Goal: Information Seeking & Learning: Learn about a topic

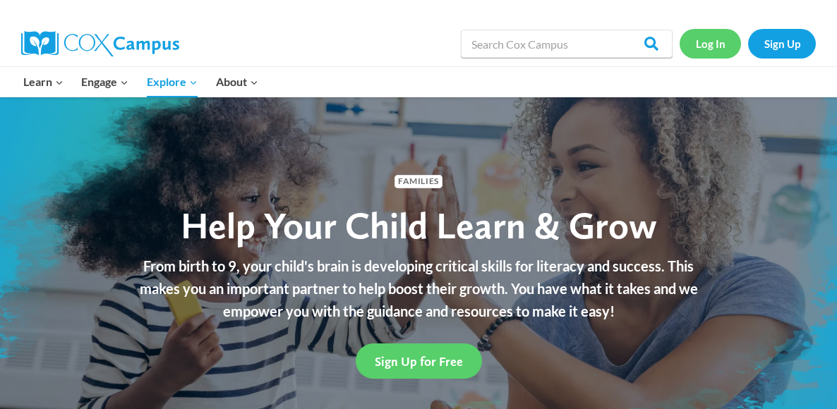
click at [707, 42] on link "Log In" at bounding box center [709, 43] width 61 height 29
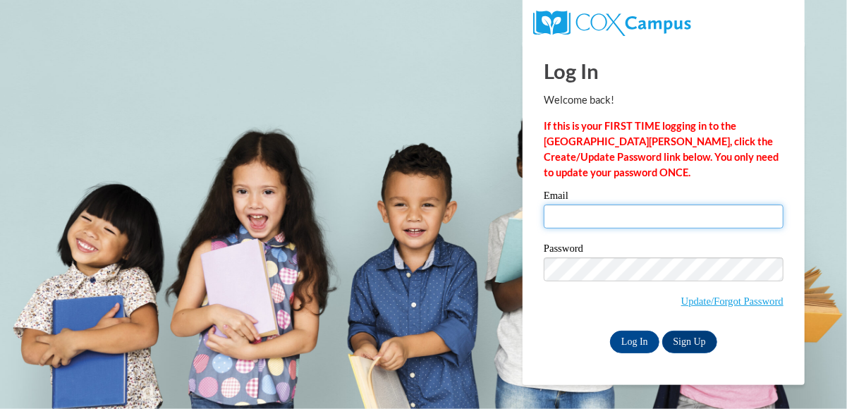
click at [653, 219] on input "Email" at bounding box center [664, 217] width 240 height 24
type input "kday@atlantaspeechschool.org"
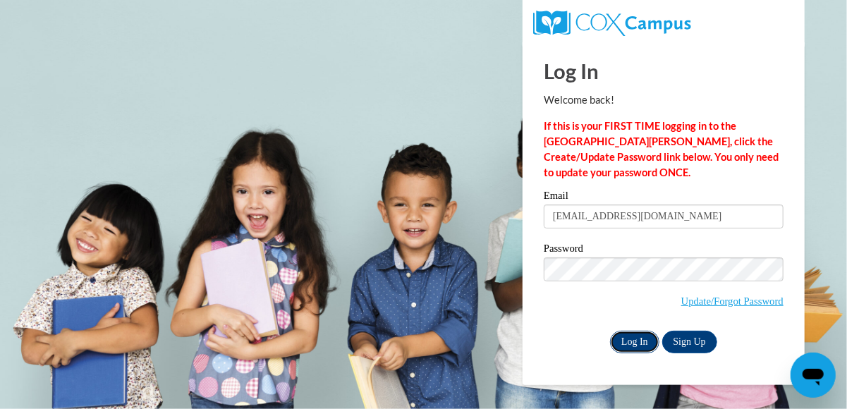
click at [630, 339] on input "Log In" at bounding box center [634, 342] width 49 height 23
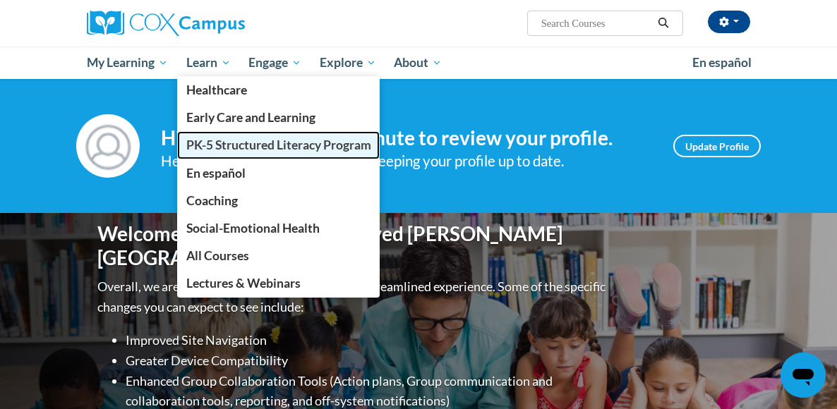
click at [186, 142] on span "PK-5 Structured Literacy Program" at bounding box center [278, 145] width 185 height 15
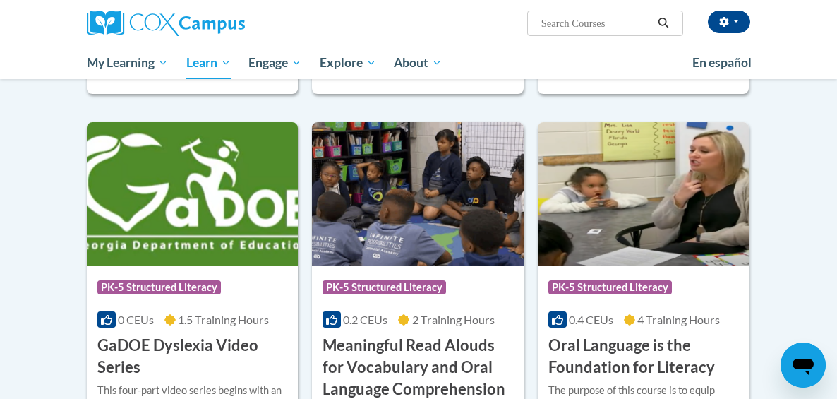
scroll to position [847, 0]
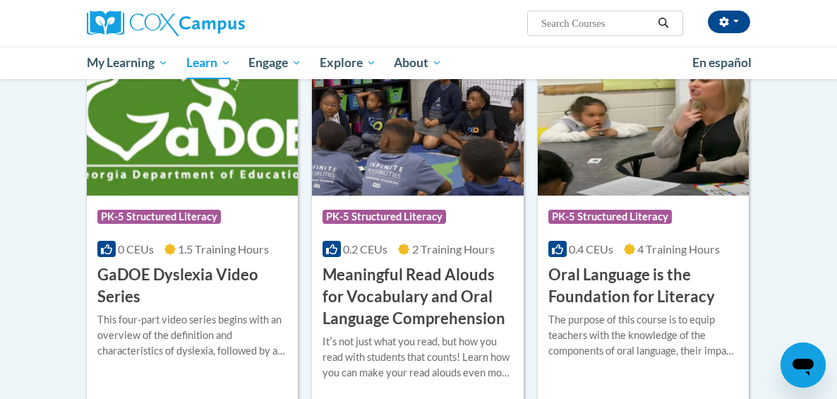
click at [670, 277] on h3 "Oral Language is the Foundation for Literacy" at bounding box center [643, 286] width 190 height 44
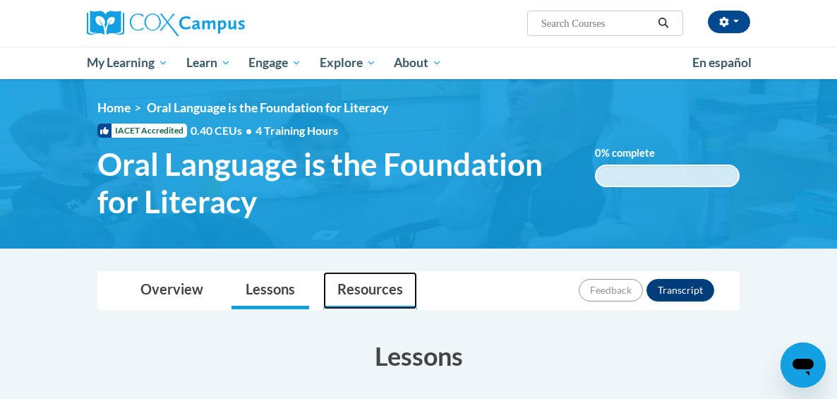
click at [323, 287] on link "Resources" at bounding box center [370, 290] width 94 height 37
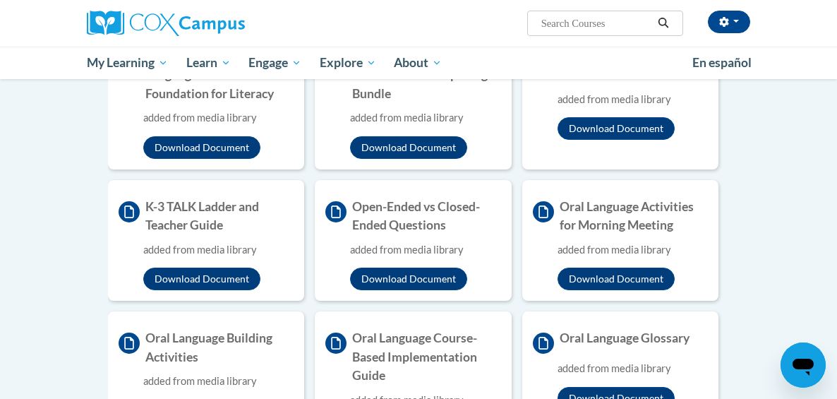
scroll to position [706, 0]
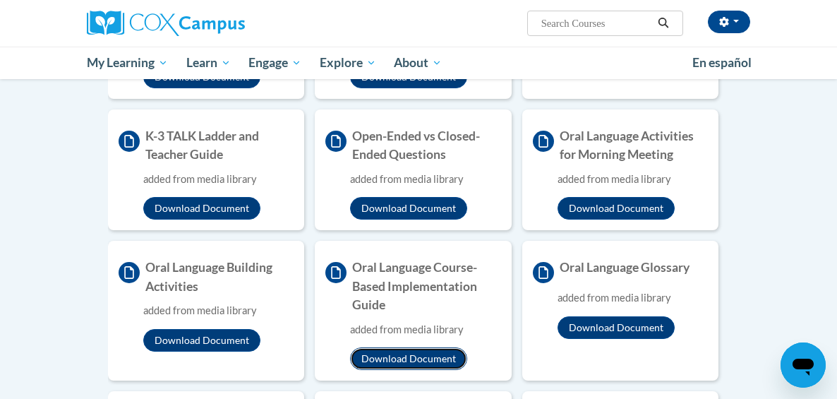
click at [398, 347] on button "Download Document" at bounding box center [408, 358] width 117 height 23
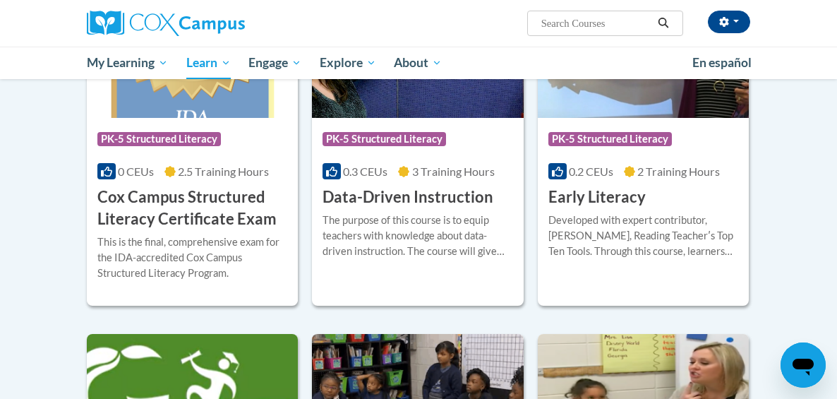
scroll to position [635, 0]
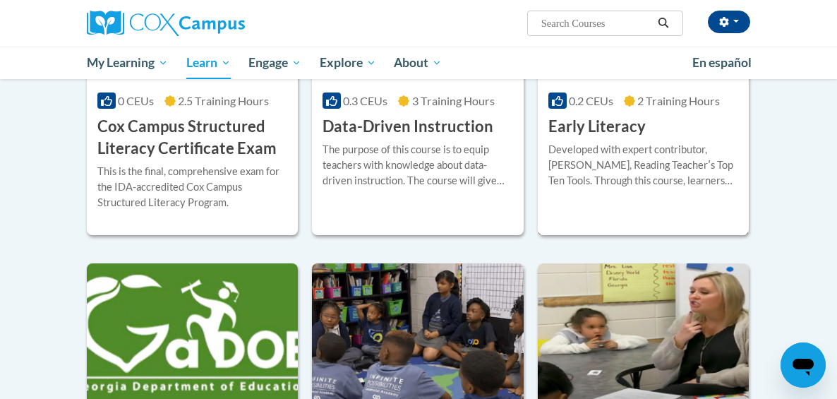
click at [629, 125] on h3 "Early Literacy" at bounding box center [596, 127] width 97 height 22
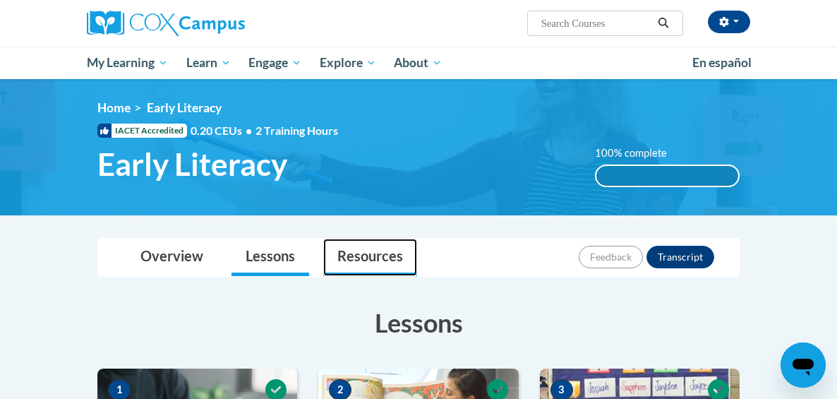
click at [323, 255] on link "Resources" at bounding box center [370, 256] width 94 height 37
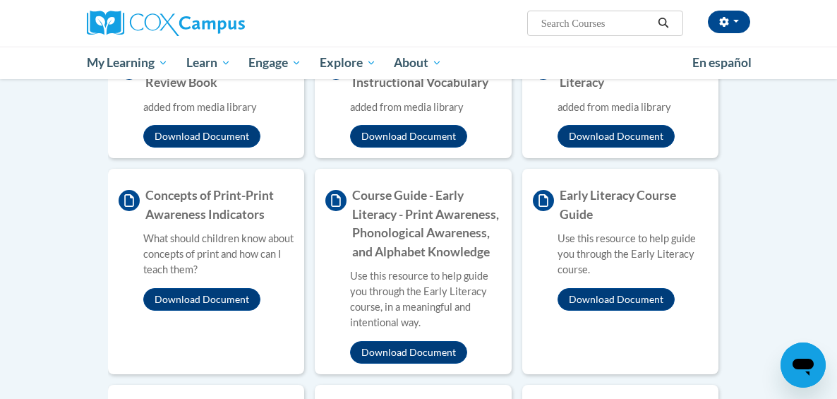
scroll to position [635, 0]
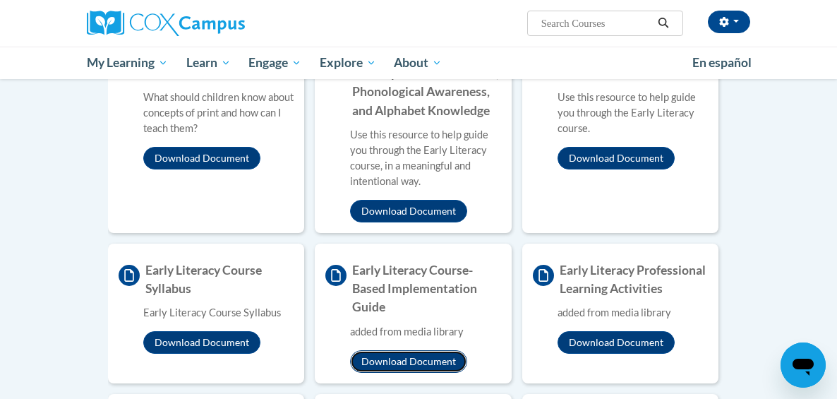
click at [376, 350] on button "Download Document" at bounding box center [408, 361] width 117 height 23
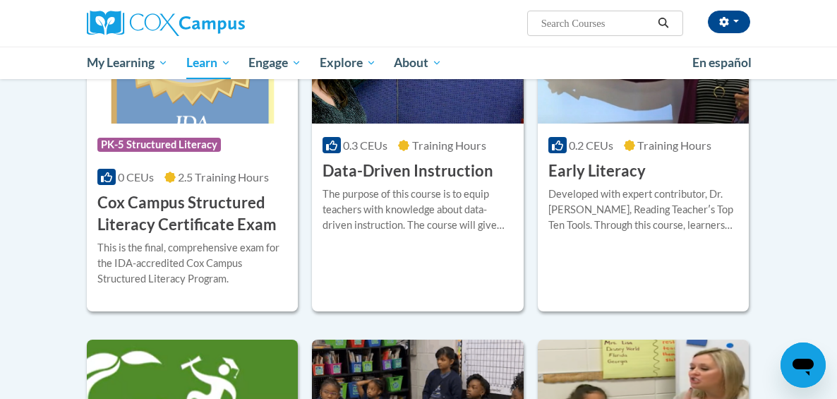
scroll to position [517, 0]
